Goal: Task Accomplishment & Management: Use online tool/utility

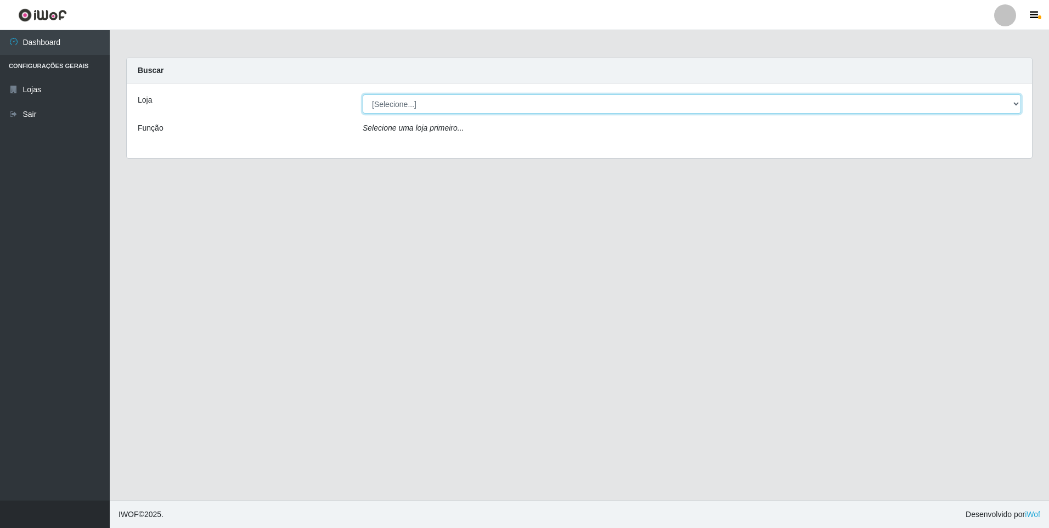
click at [1013, 106] on select "[Selecione...] Extrabom - Loja 01 Centro de Distribuição" at bounding box center [692, 103] width 658 height 19
select select "435"
click at [363, 94] on select "[Selecione...] Extrabom - Loja 01 Centro de Distribuição" at bounding box center [692, 103] width 658 height 19
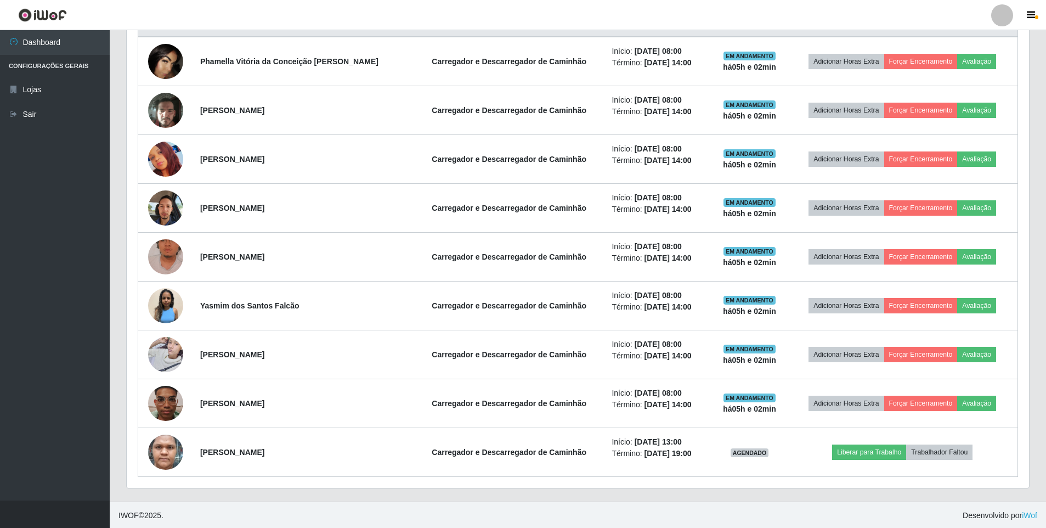
scroll to position [445, 0]
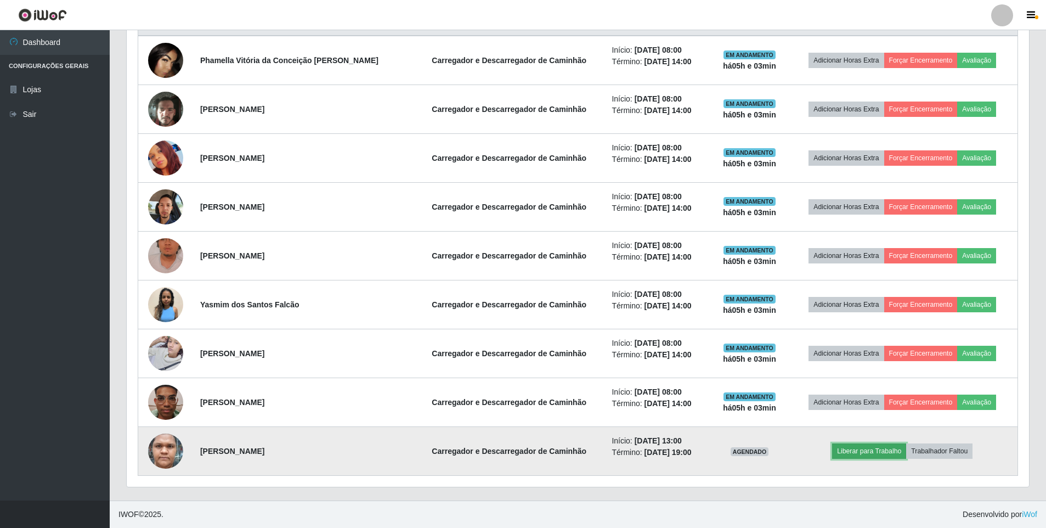
click at [851, 453] on button "Liberar para Trabalho" at bounding box center [869, 450] width 74 height 15
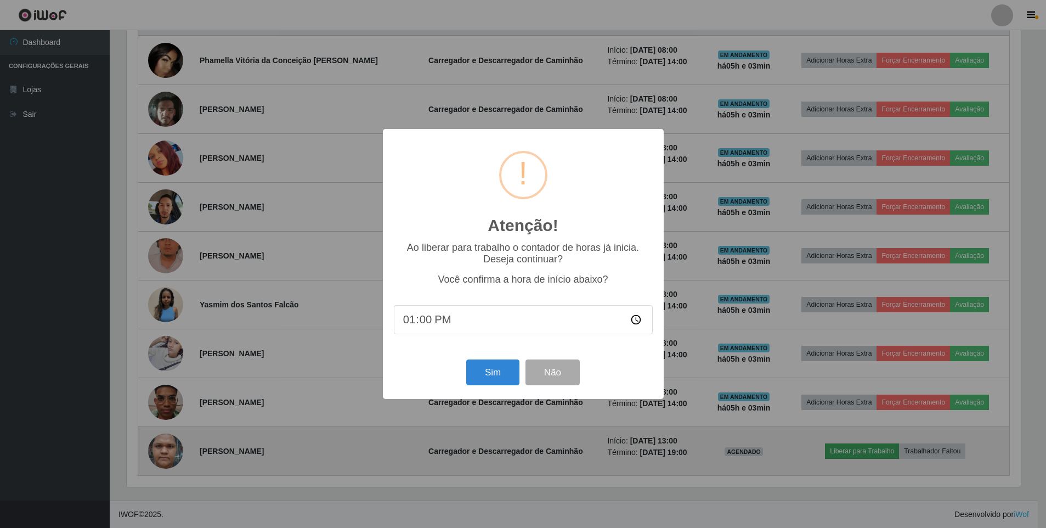
scroll to position [228, 897]
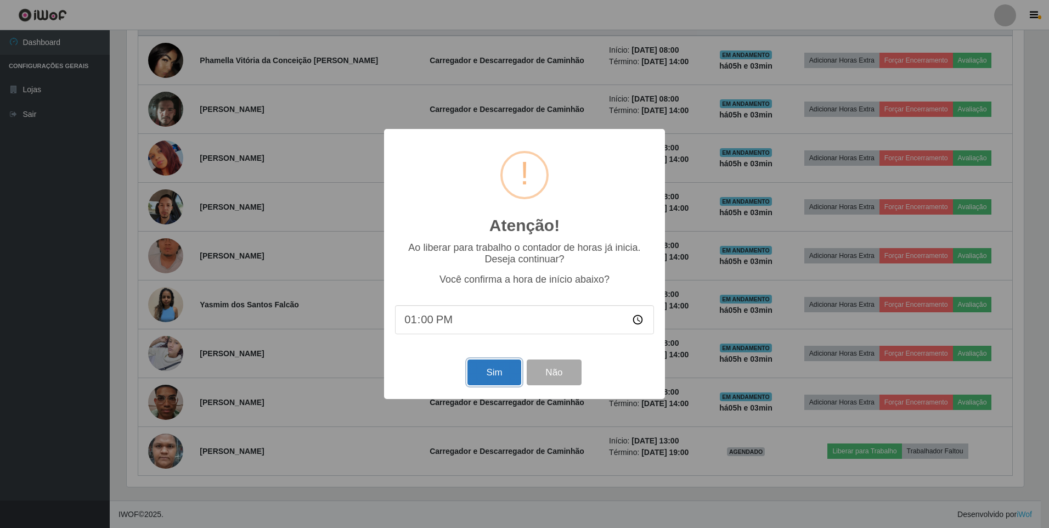
click at [496, 378] on button "Sim" at bounding box center [493, 372] width 53 height 26
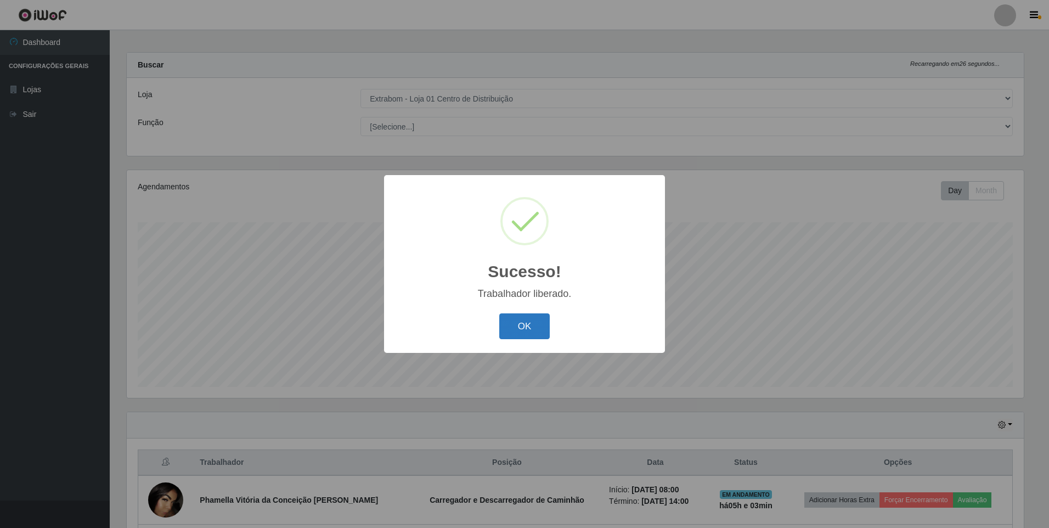
click at [513, 326] on button "OK" at bounding box center [524, 326] width 51 height 26
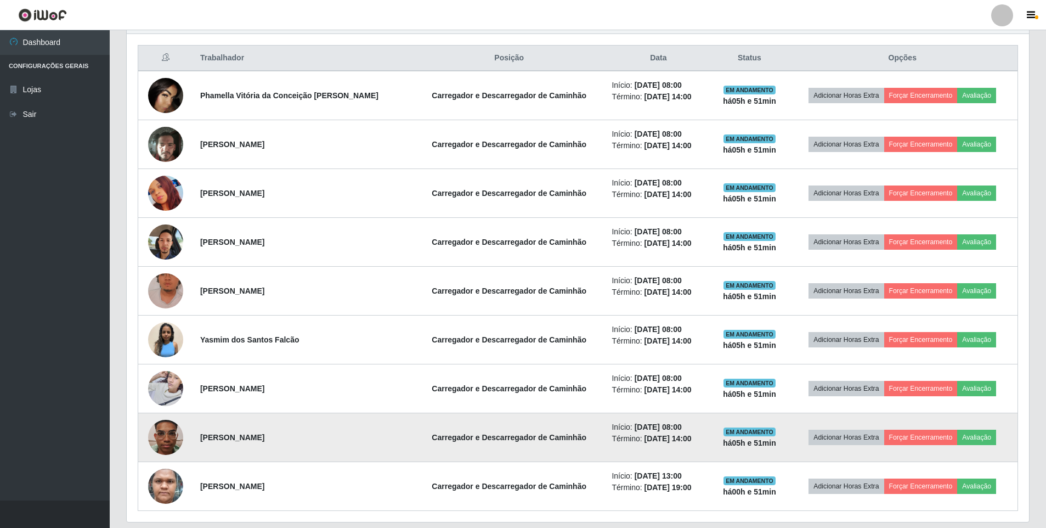
scroll to position [390, 0]
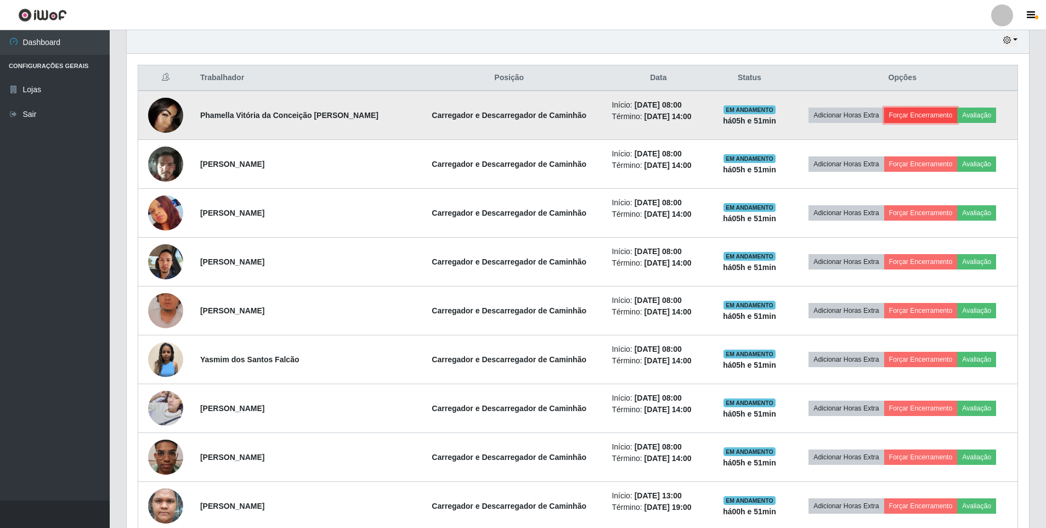
click at [905, 114] on button "Forçar Encerramento" at bounding box center [920, 114] width 73 height 15
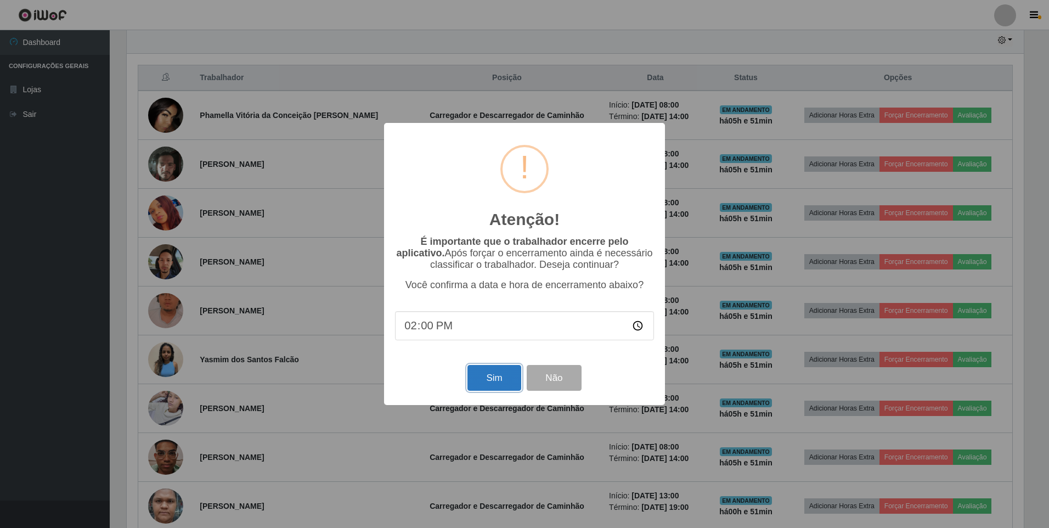
click at [500, 388] on button "Sim" at bounding box center [493, 378] width 53 height 26
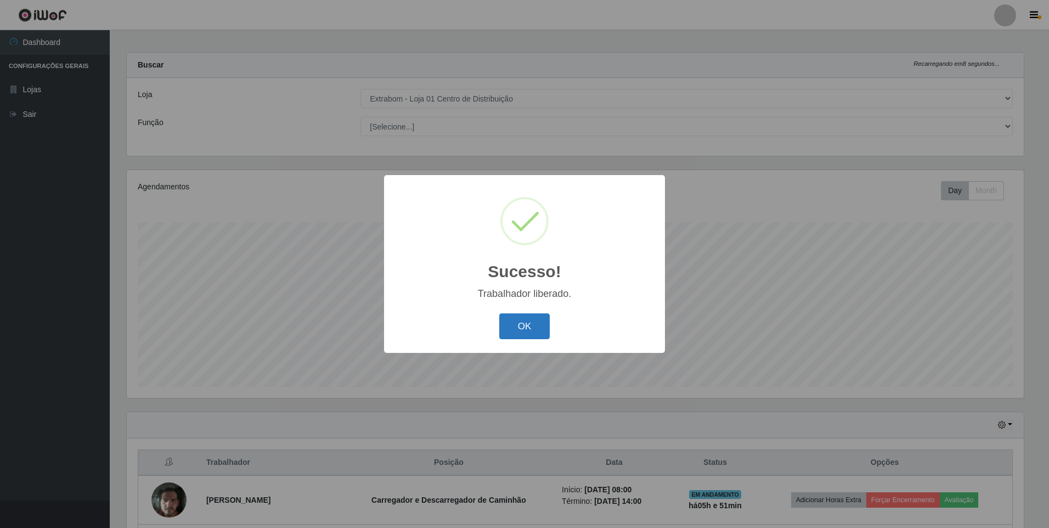
click at [524, 328] on button "OK" at bounding box center [524, 326] width 51 height 26
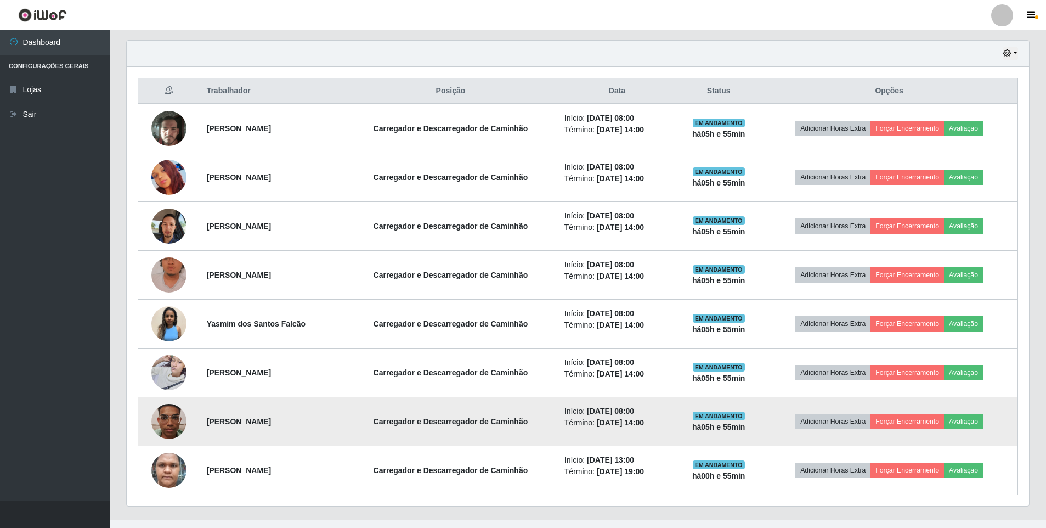
scroll to position [396, 0]
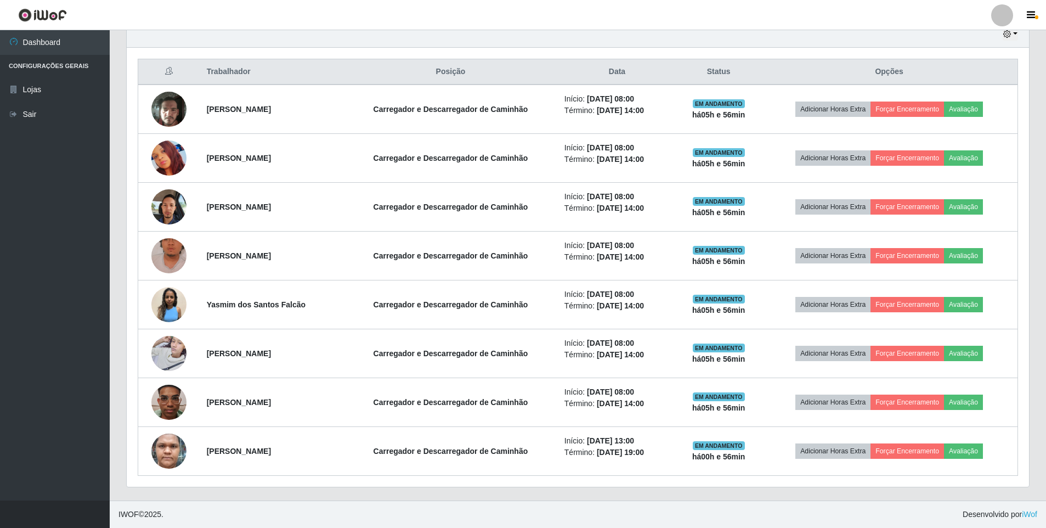
click at [246, 1] on header "Perfil Alterar Senha Sair" at bounding box center [523, 15] width 1046 height 30
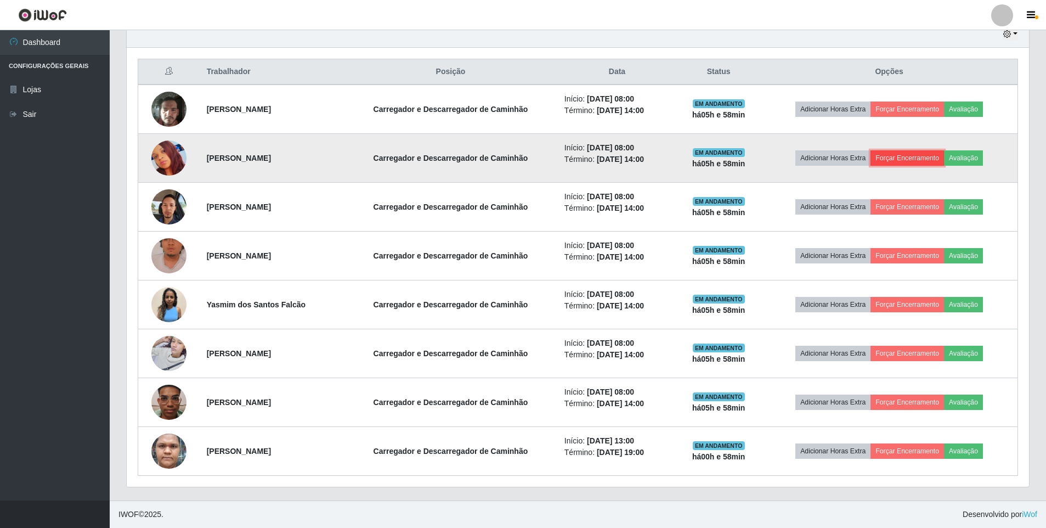
click at [928, 158] on button "Forçar Encerramento" at bounding box center [906, 157] width 73 height 15
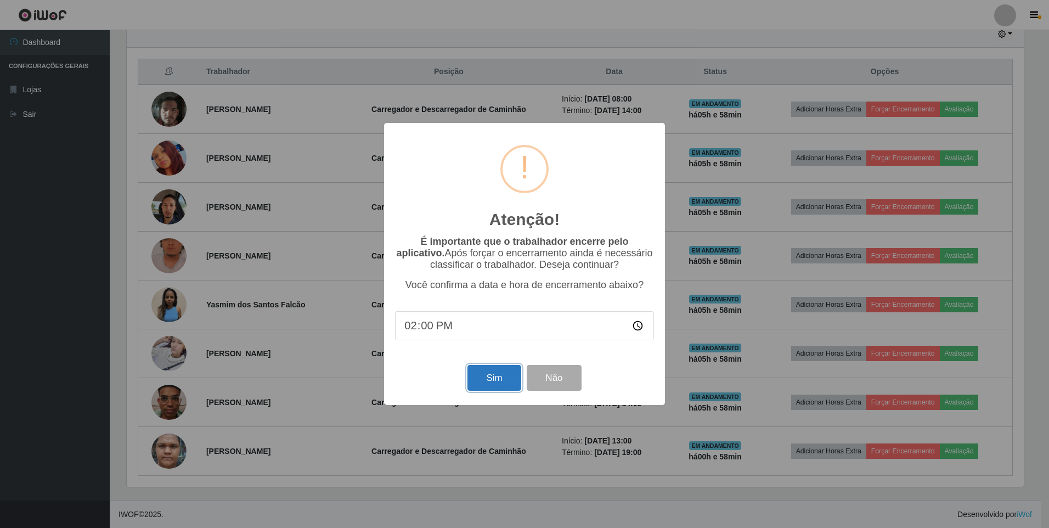
click at [493, 376] on button "Sim" at bounding box center [493, 378] width 53 height 26
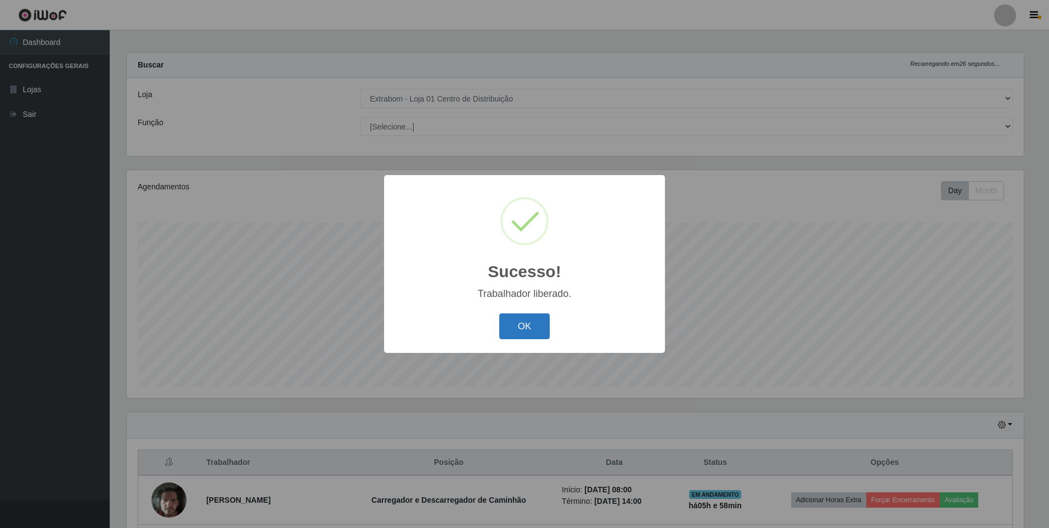
click at [507, 321] on button "OK" at bounding box center [524, 326] width 51 height 26
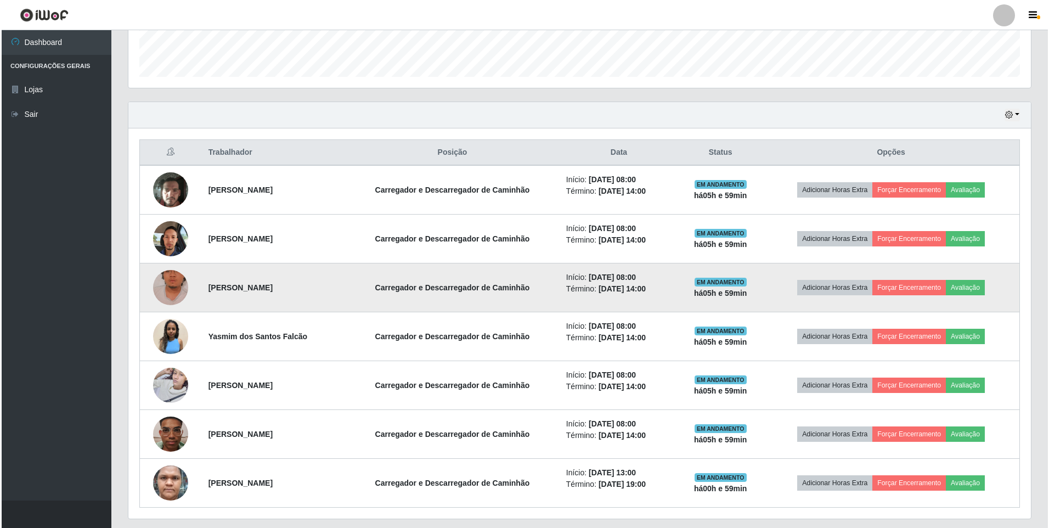
scroll to position [335, 0]
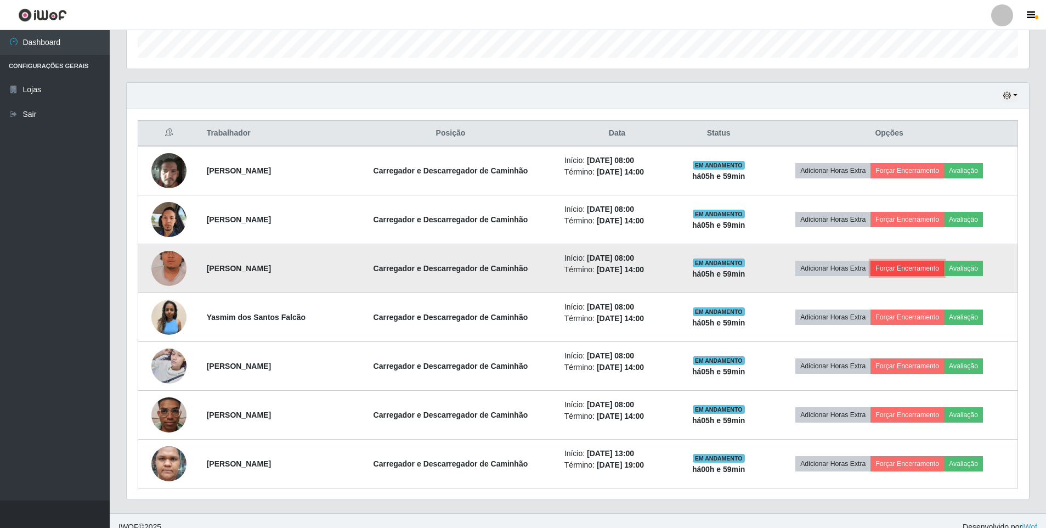
click at [909, 273] on button "Forçar Encerramento" at bounding box center [906, 267] width 73 height 15
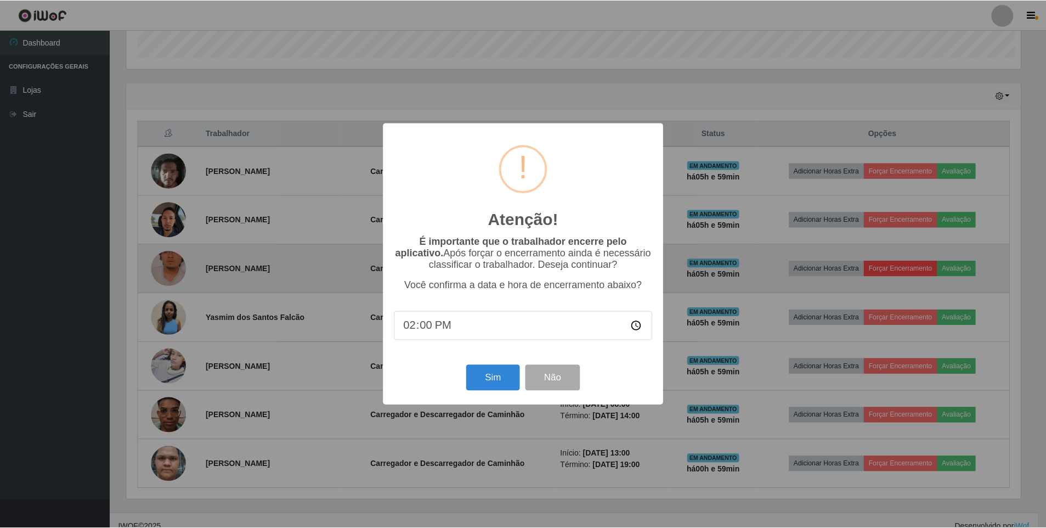
scroll to position [228, 897]
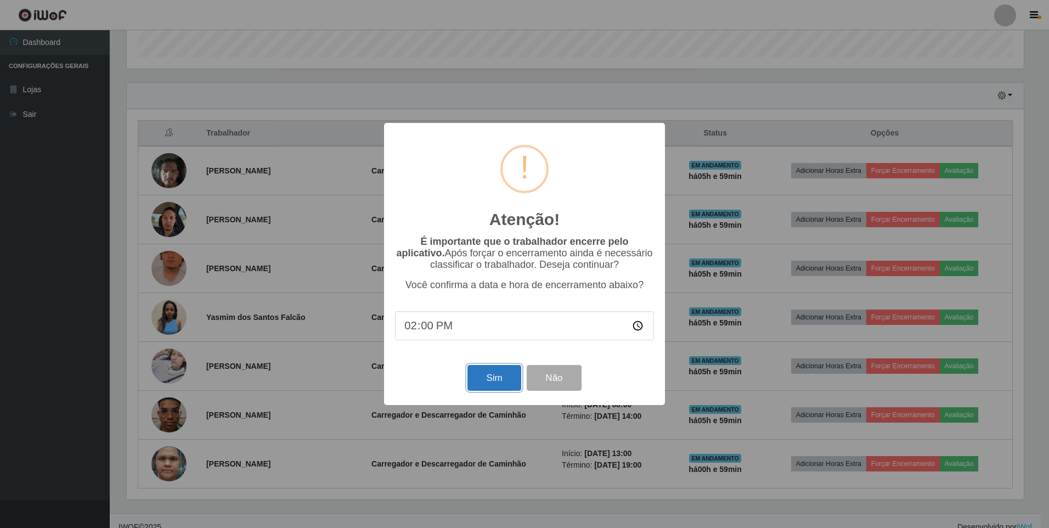
click at [482, 381] on button "Sim" at bounding box center [493, 378] width 53 height 26
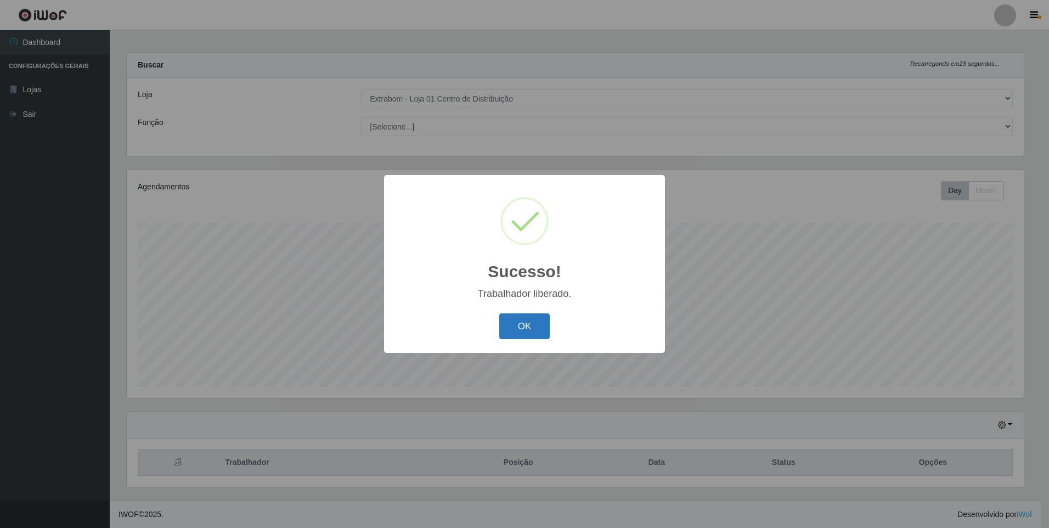
click at [528, 328] on button "OK" at bounding box center [524, 326] width 51 height 26
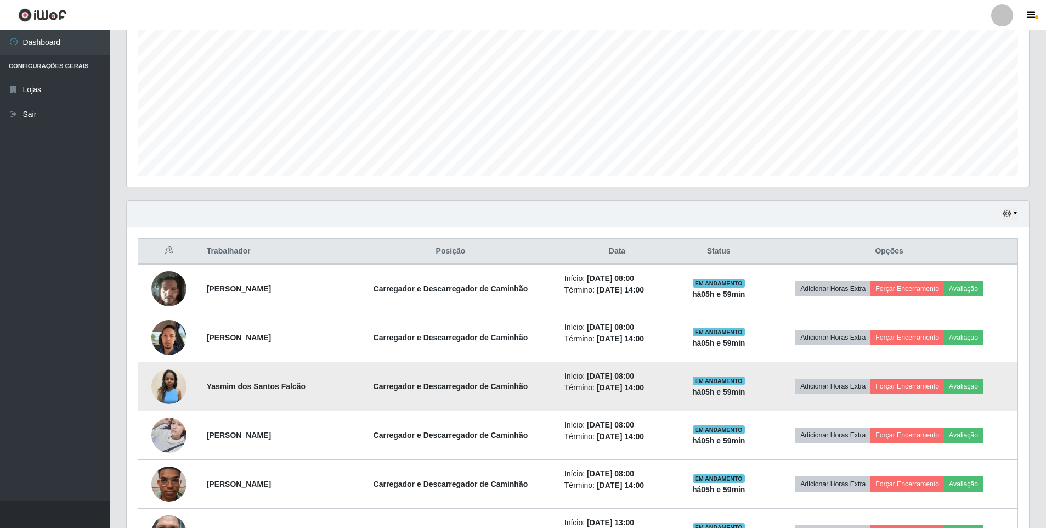
scroll to position [280, 0]
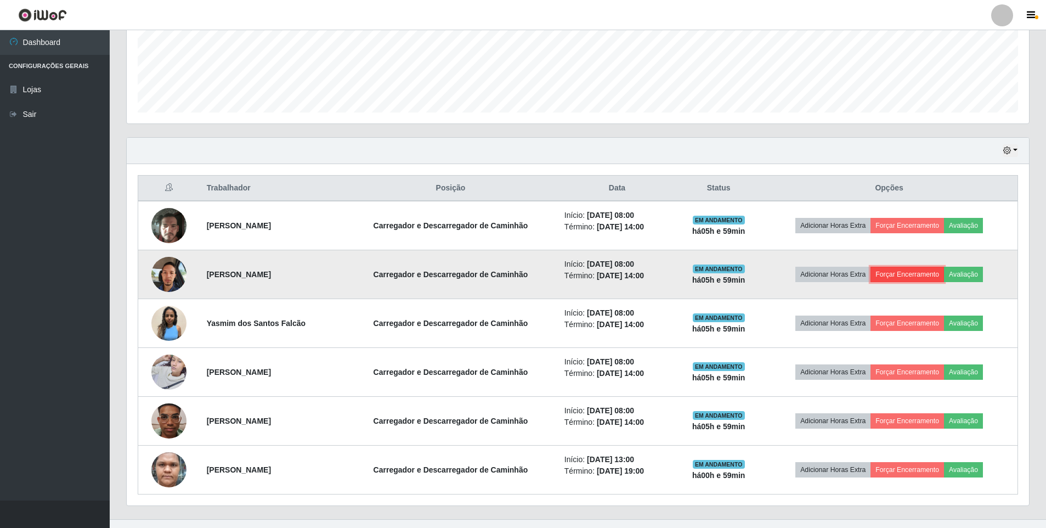
click at [918, 270] on button "Forçar Encerramento" at bounding box center [906, 274] width 73 height 15
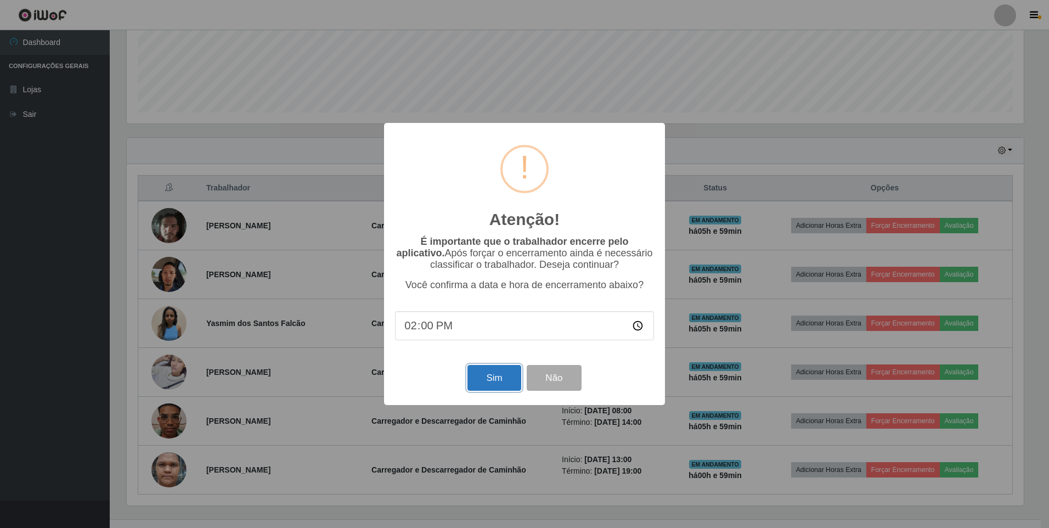
click at [481, 382] on button "Sim" at bounding box center [493, 378] width 53 height 26
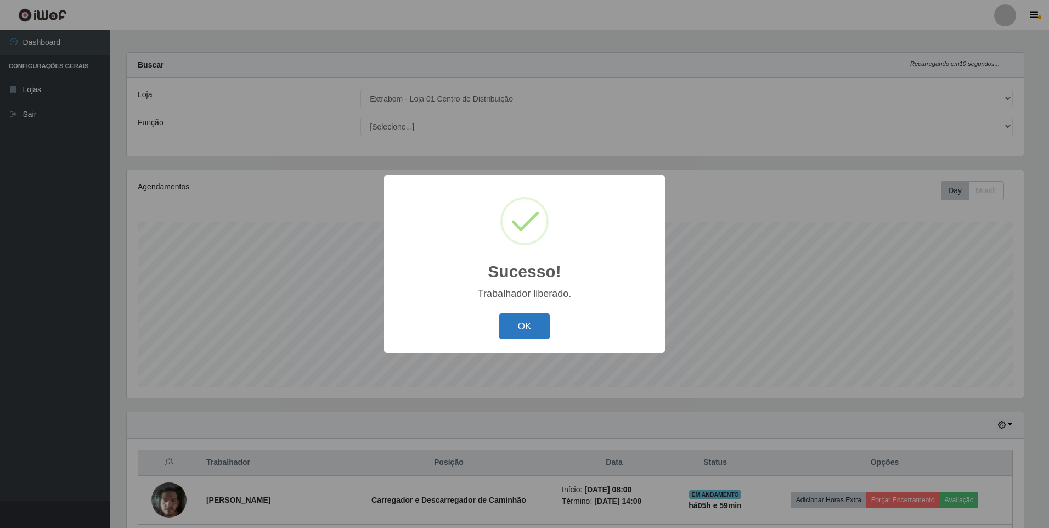
click at [529, 330] on button "OK" at bounding box center [524, 326] width 51 height 26
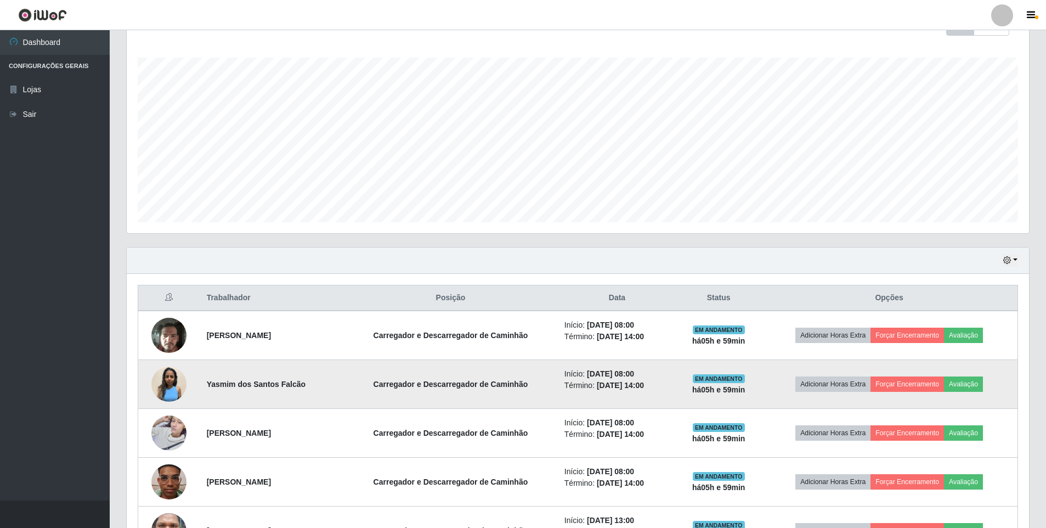
scroll to position [225, 0]
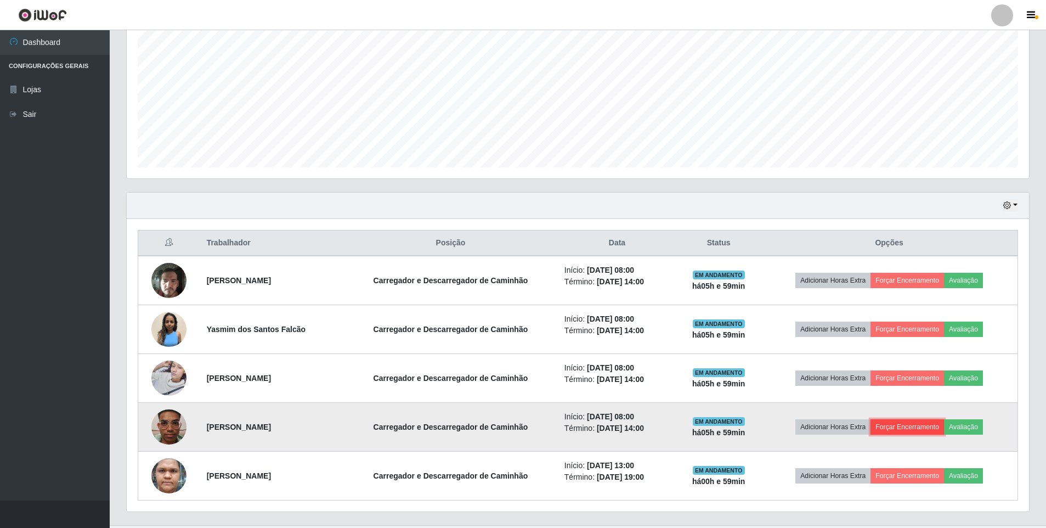
click at [896, 431] on button "Forçar Encerramento" at bounding box center [906, 426] width 73 height 15
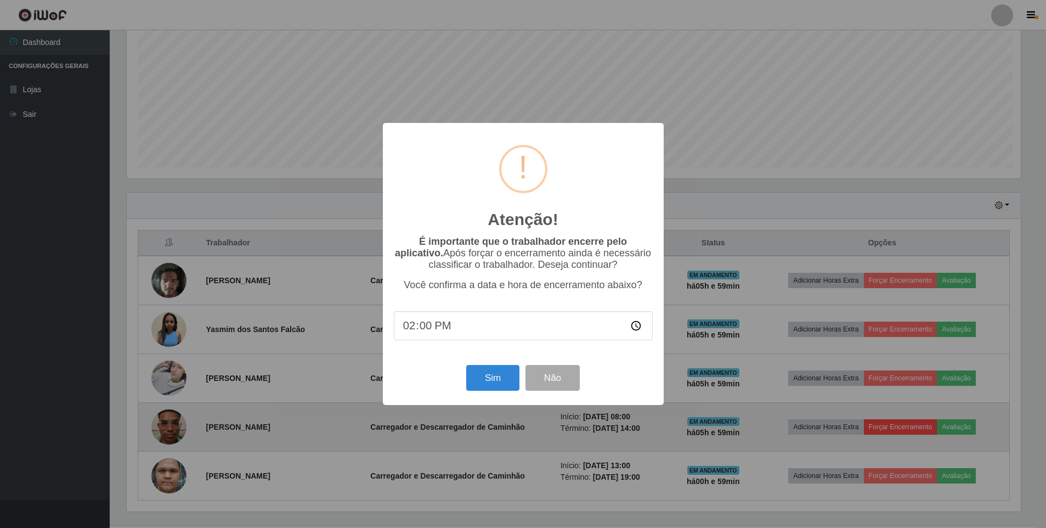
scroll to position [228, 897]
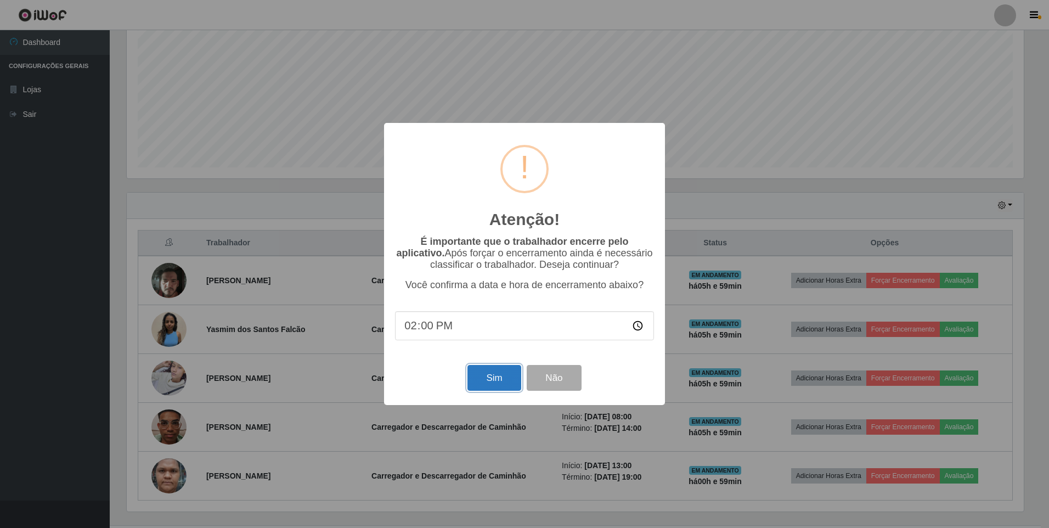
click at [489, 385] on button "Sim" at bounding box center [493, 378] width 53 height 26
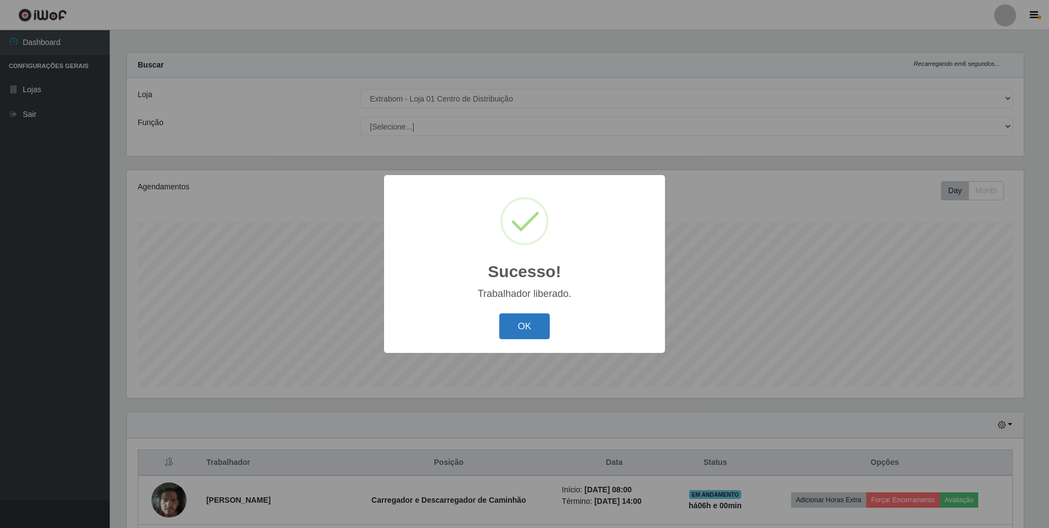
click at [533, 325] on button "OK" at bounding box center [524, 326] width 51 height 26
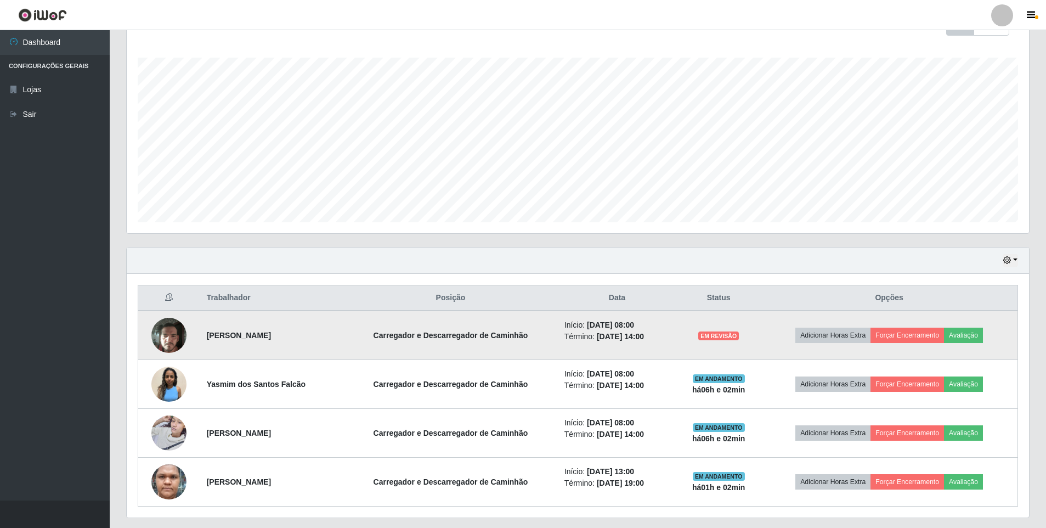
scroll to position [201, 0]
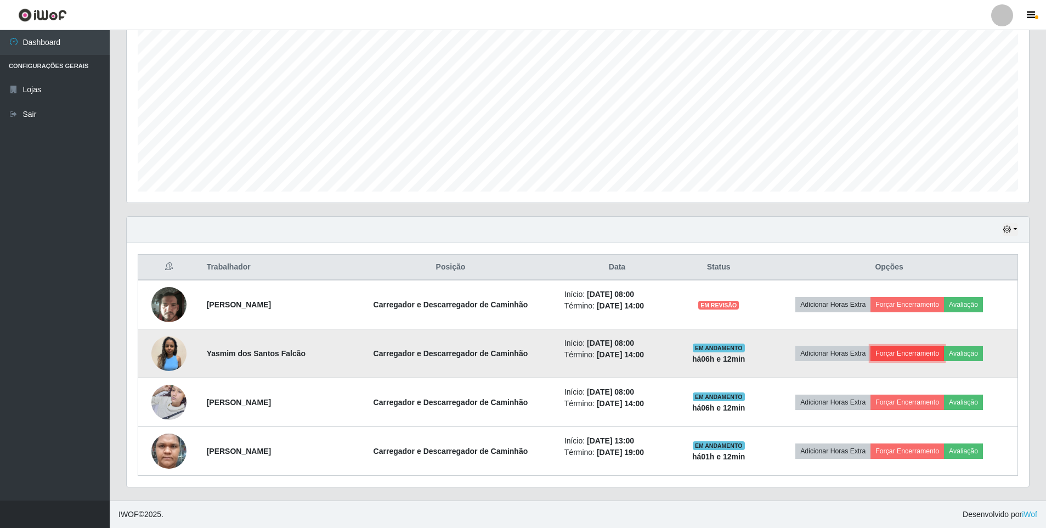
click at [901, 357] on button "Forçar Encerramento" at bounding box center [906, 353] width 73 height 15
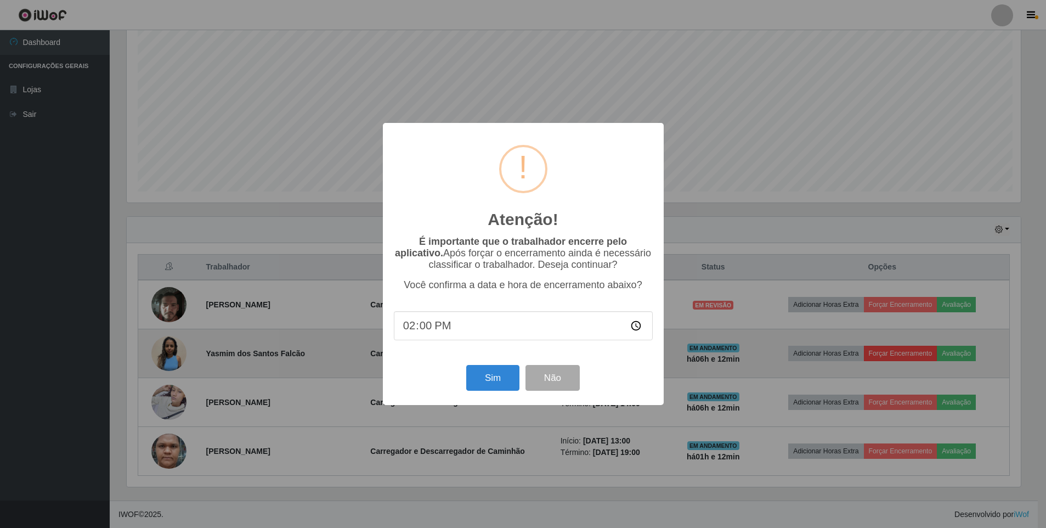
scroll to position [228, 897]
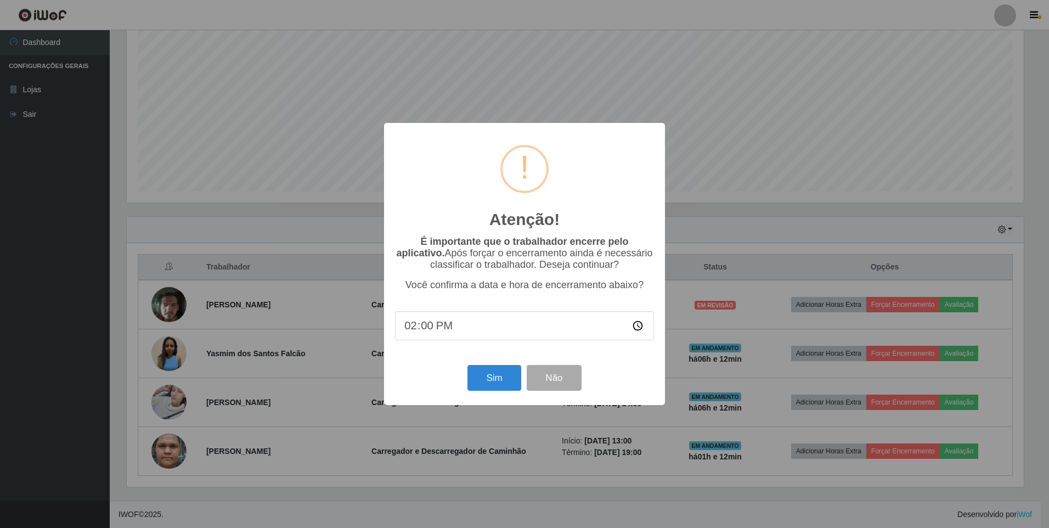
click at [425, 328] on input "14:00" at bounding box center [524, 325] width 259 height 29
click at [642, 330] on input "14:00" at bounding box center [524, 325] width 259 height 29
type input "14:12"
click at [484, 384] on button "Sim" at bounding box center [493, 378] width 53 height 26
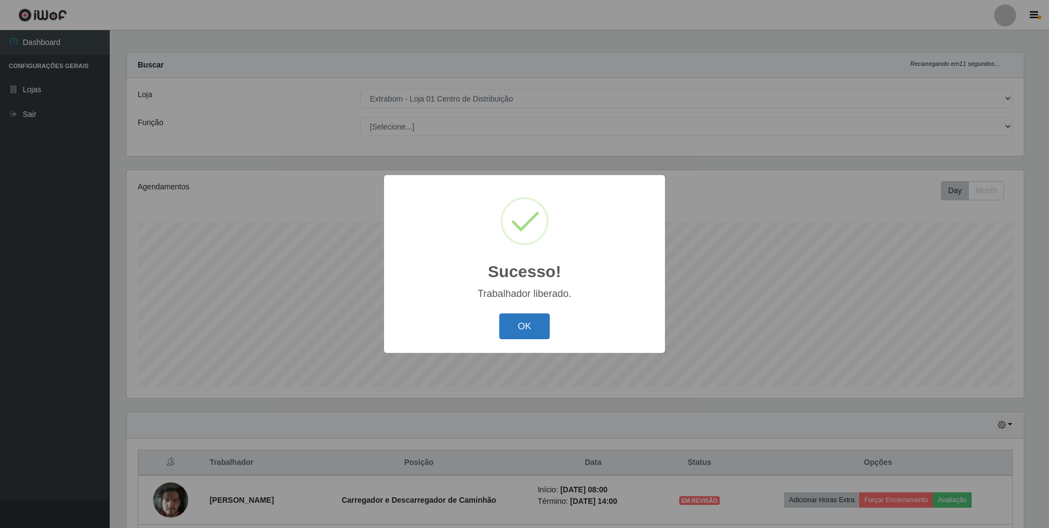
click at [543, 331] on button "OK" at bounding box center [524, 326] width 51 height 26
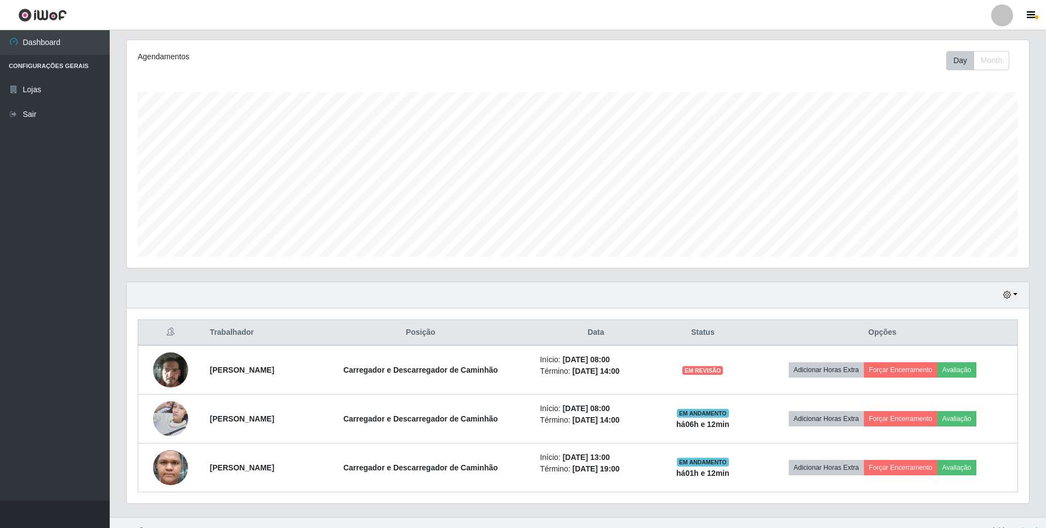
scroll to position [152, 0]
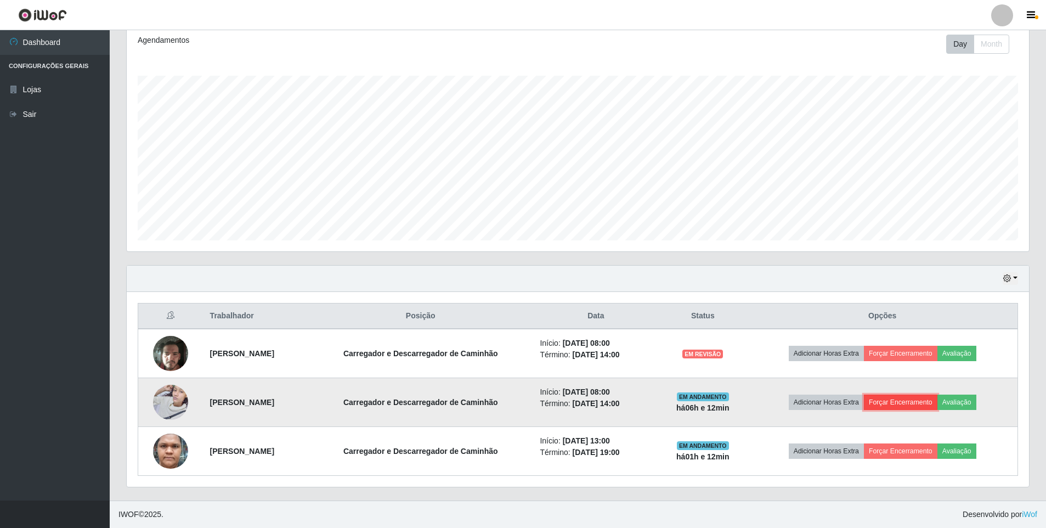
click at [905, 399] on button "Forçar Encerramento" at bounding box center [900, 401] width 73 height 15
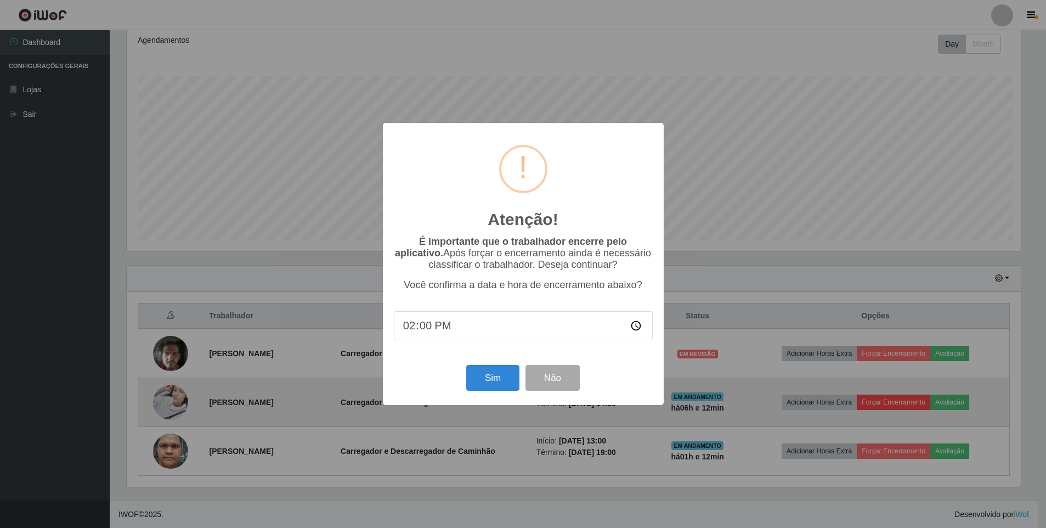
scroll to position [228, 897]
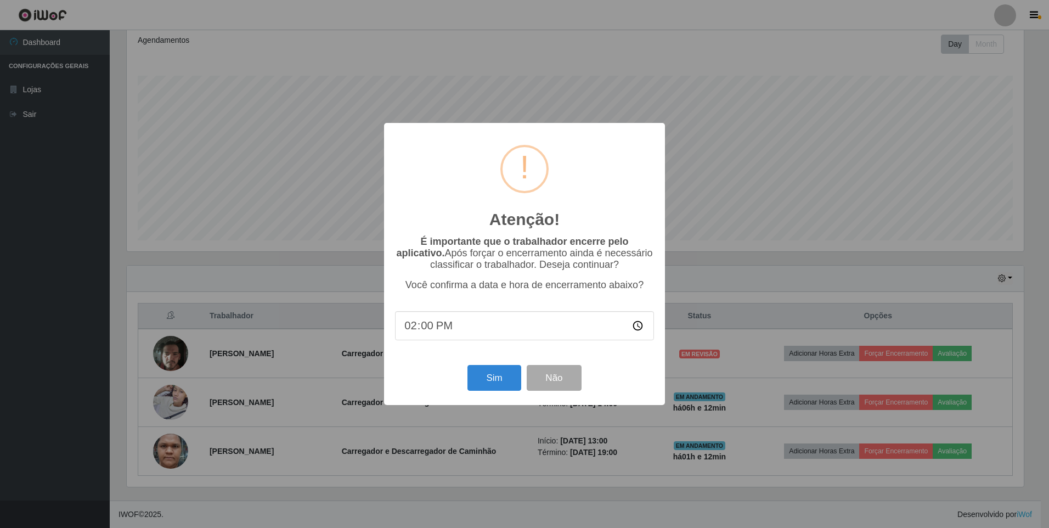
click at [424, 330] on input "14:00" at bounding box center [524, 325] width 259 height 29
click at [635, 331] on input "14:00" at bounding box center [524, 325] width 259 height 29
type input "14:12"
click at [496, 383] on button "Sim" at bounding box center [493, 378] width 53 height 26
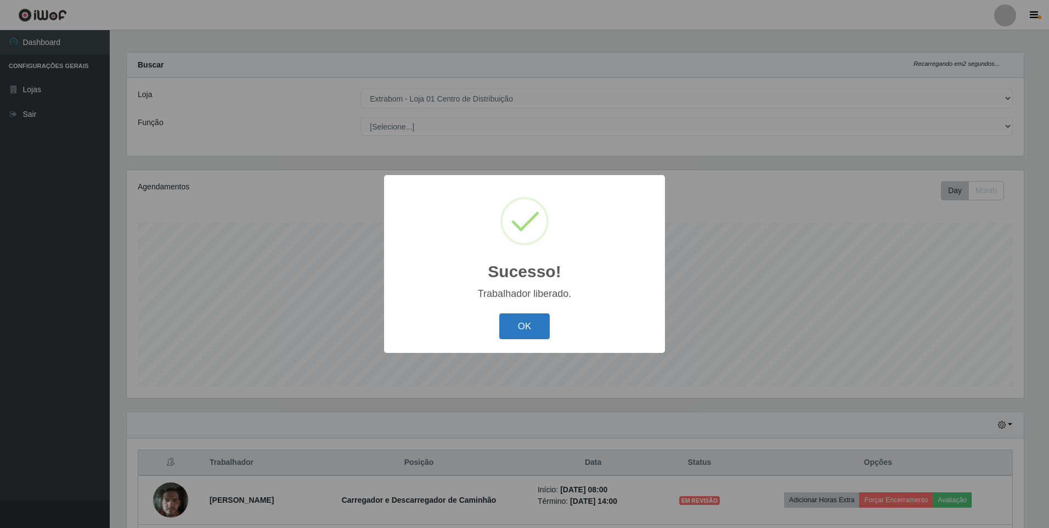
click at [524, 332] on button "OK" at bounding box center [524, 326] width 51 height 26
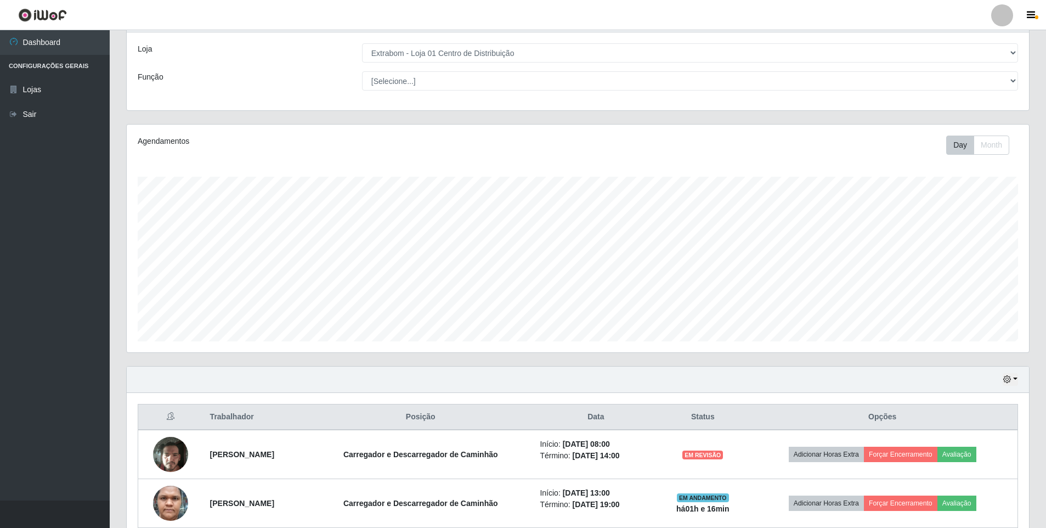
scroll to position [0, 0]
